Goal: Complete application form

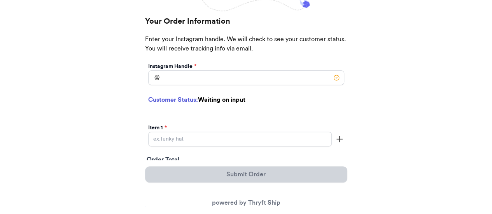
scroll to position [156, 0]
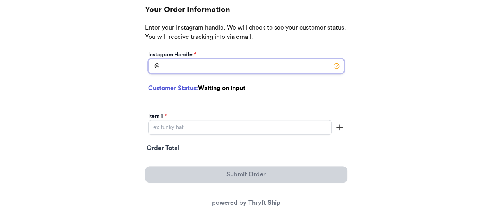
click at [208, 70] on input "Instagram Handle *" at bounding box center [246, 66] width 196 height 15
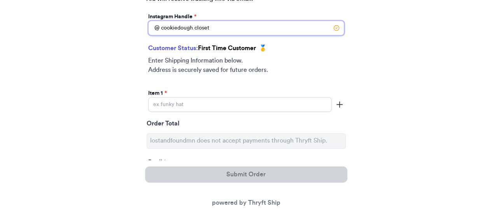
scroll to position [204, 0]
type input "cookiedough.closet"
click at [173, 103] on input "Instagram Handle *" at bounding box center [240, 104] width 184 height 15
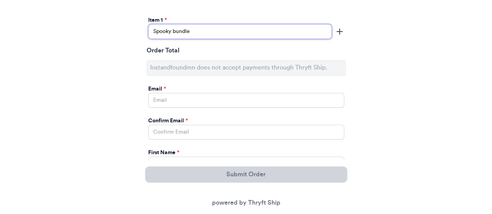
scroll to position [321, 0]
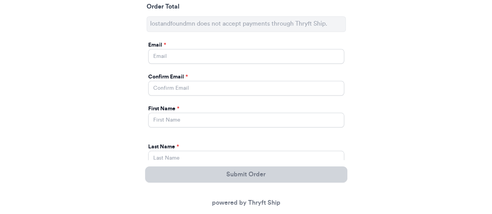
type input "Spooky bundle"
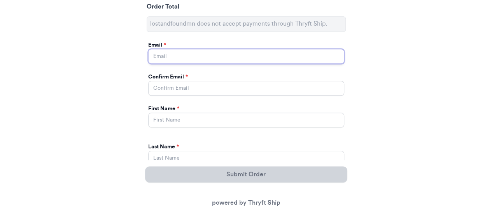
click at [197, 55] on input "Instagram Handle *" at bounding box center [246, 56] width 196 height 15
type input "[EMAIL_ADDRESS][DOMAIN_NAME]"
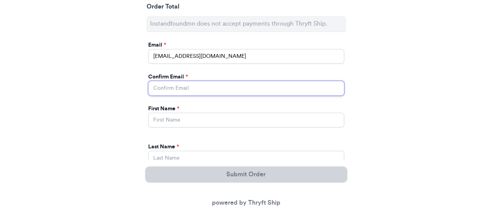
type input "[EMAIL_ADDRESS][DOMAIN_NAME]"
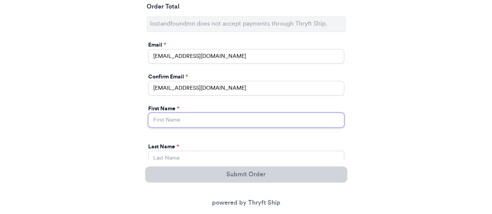
type input "[PERSON_NAME]"
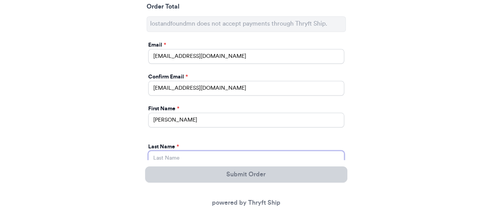
type input "Chinchilla"
type input "[STREET_ADDRESS]"
select select "CA"
type input "[GEOGRAPHIC_DATA]"
type input "91352"
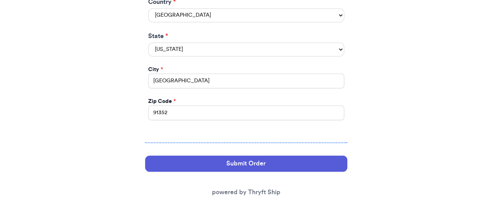
scroll to position [557, 0]
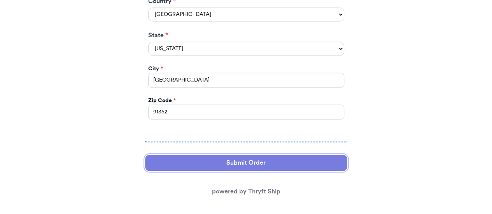
click at [246, 158] on button "Submit Order" at bounding box center [246, 163] width 202 height 16
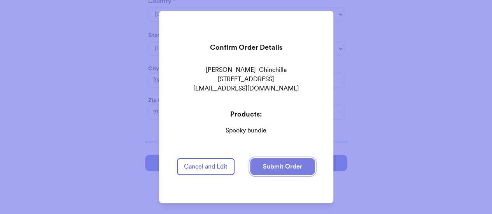
click at [284, 159] on button "Submit Order" at bounding box center [282, 166] width 65 height 17
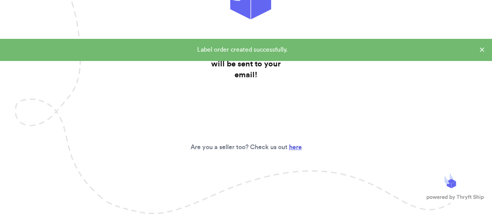
scroll to position [87, 0]
